Goal: Feedback & Contribution: Submit feedback/report problem

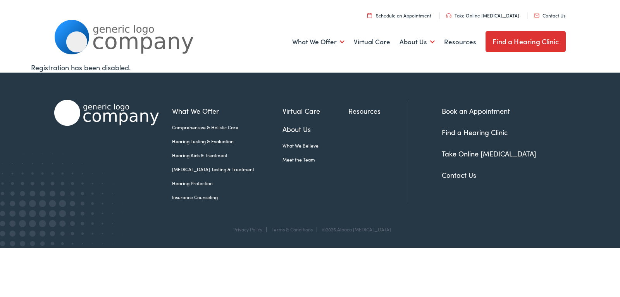
click at [534, 12] on link "Contact Us" at bounding box center [549, 15] width 31 height 7
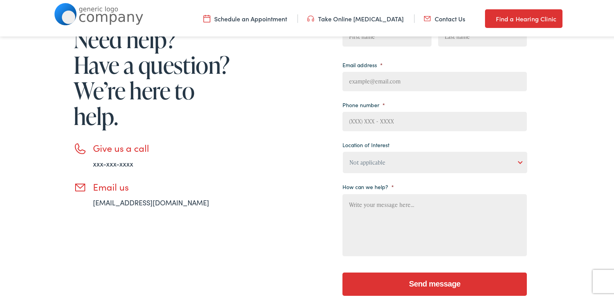
scroll to position [129, 0]
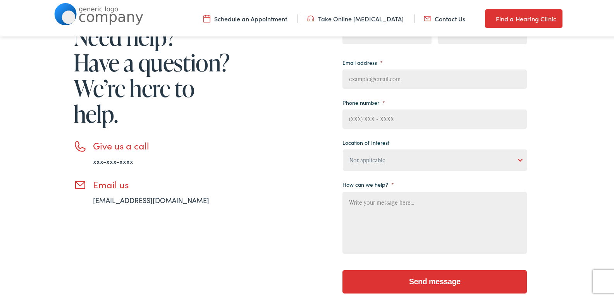
click at [369, 202] on textarea "How can we help? *" at bounding box center [435, 221] width 185 height 62
paste textarea "Beloved website owner, I’m Daniel from Web Design Algorithms, and I’ve been hel…"
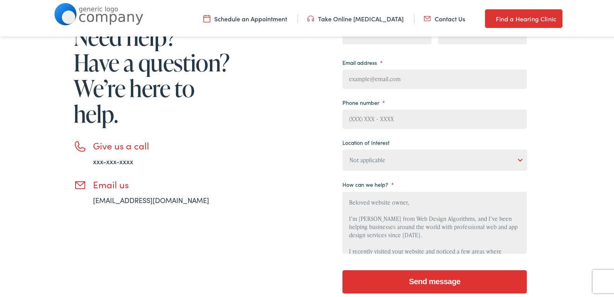
scroll to position [172, 0]
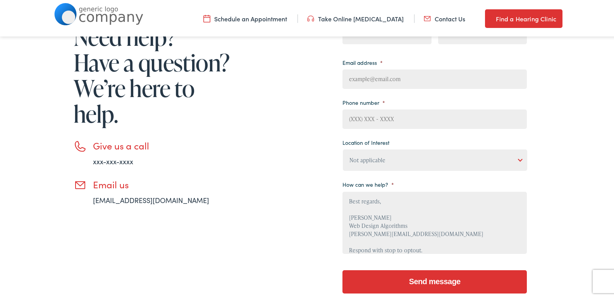
type textarea "Beloved website owner, I’m Daniel from Web Design Algorithms, and I’ve been hel…"
click at [394, 112] on input "(___) ___-____" at bounding box center [435, 117] width 185 height 19
type input "(814) 980-5065"
type input "Daniel"
type input "Stanford"
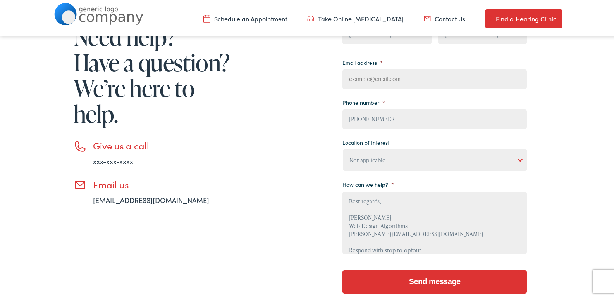
type input "daniel.stanford@webdesignsalgorithms.com"
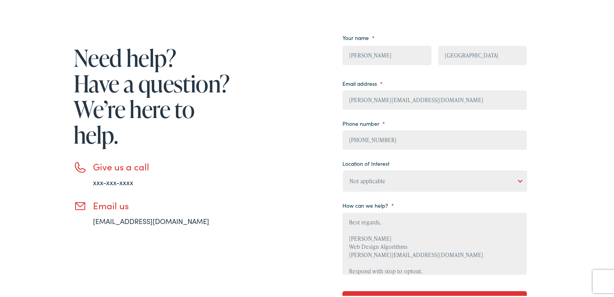
scroll to position [129, 0]
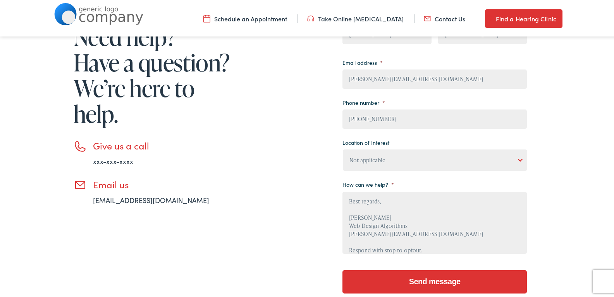
click at [376, 162] on select "Not applicable Estes Audiology, Seguin Estes Audiology, San Antonio Estes Audio…" at bounding box center [435, 158] width 185 height 21
select select "Estes Audiology, New Braunfels"
click at [343, 148] on select "Not applicable Estes Audiology, Seguin Estes Audiology, San Antonio Estes Audio…" at bounding box center [435, 158] width 185 height 21
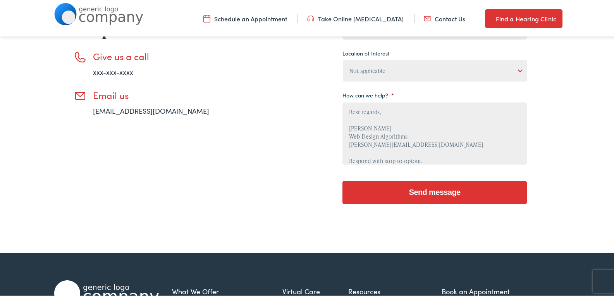
scroll to position [348, 0]
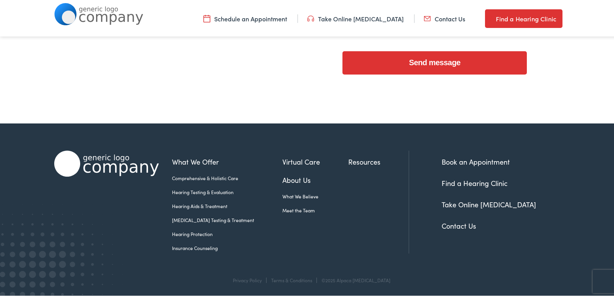
click at [469, 60] on input "Send message" at bounding box center [435, 61] width 185 height 23
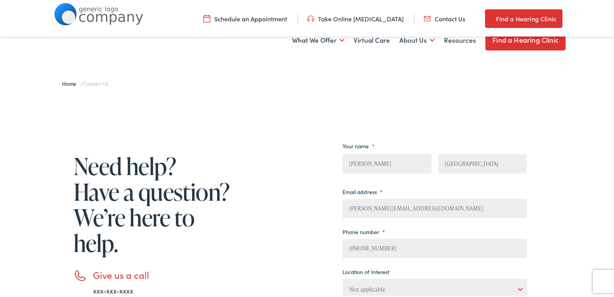
scroll to position [259, 0]
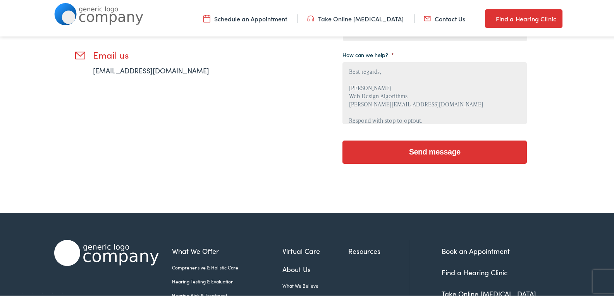
click at [410, 153] on input "Send message" at bounding box center [435, 150] width 185 height 23
click at [410, 154] on input "Send message" at bounding box center [435, 150] width 185 height 23
